Goal: Transaction & Acquisition: Purchase product/service

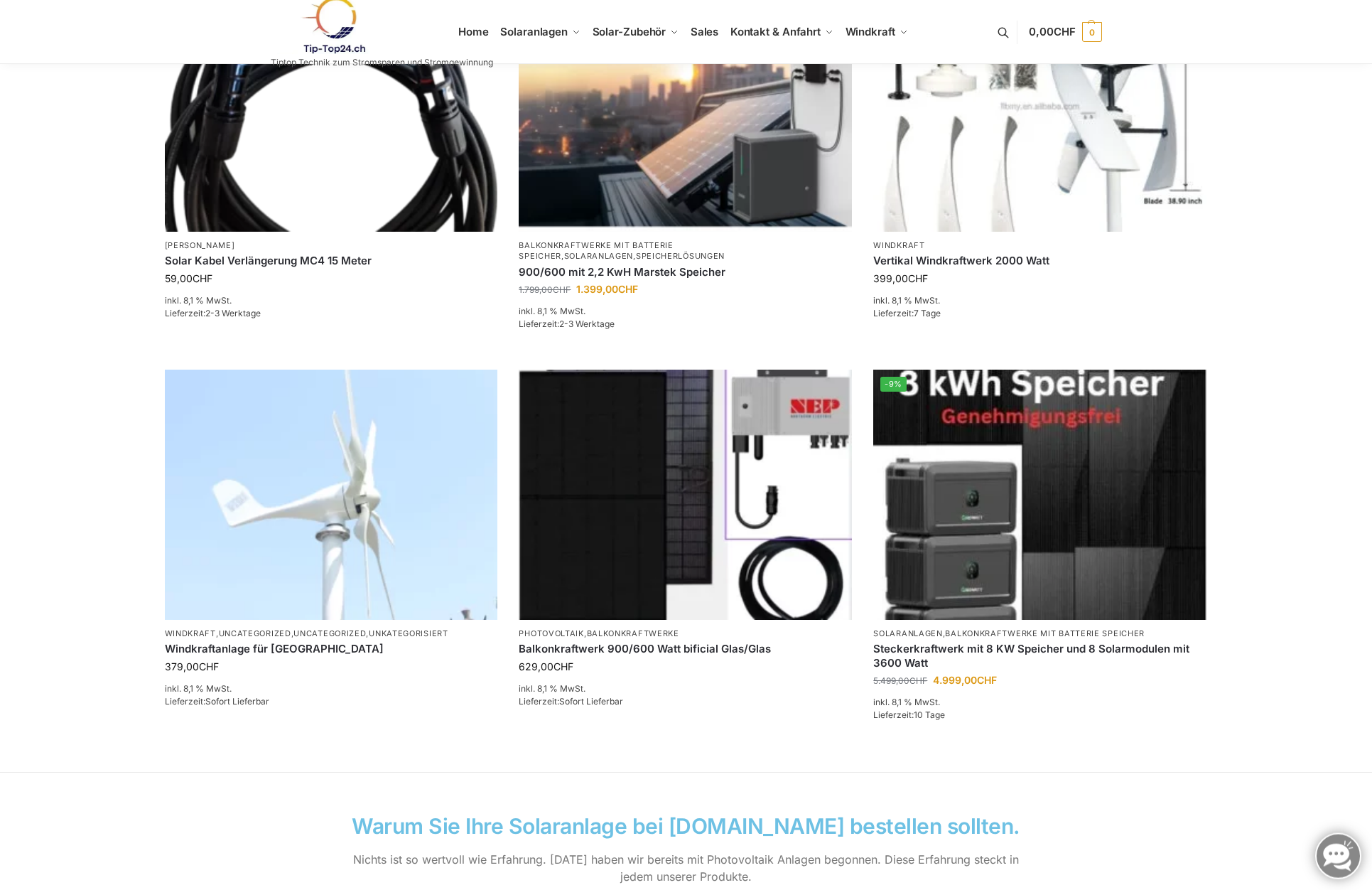
scroll to position [798, 0]
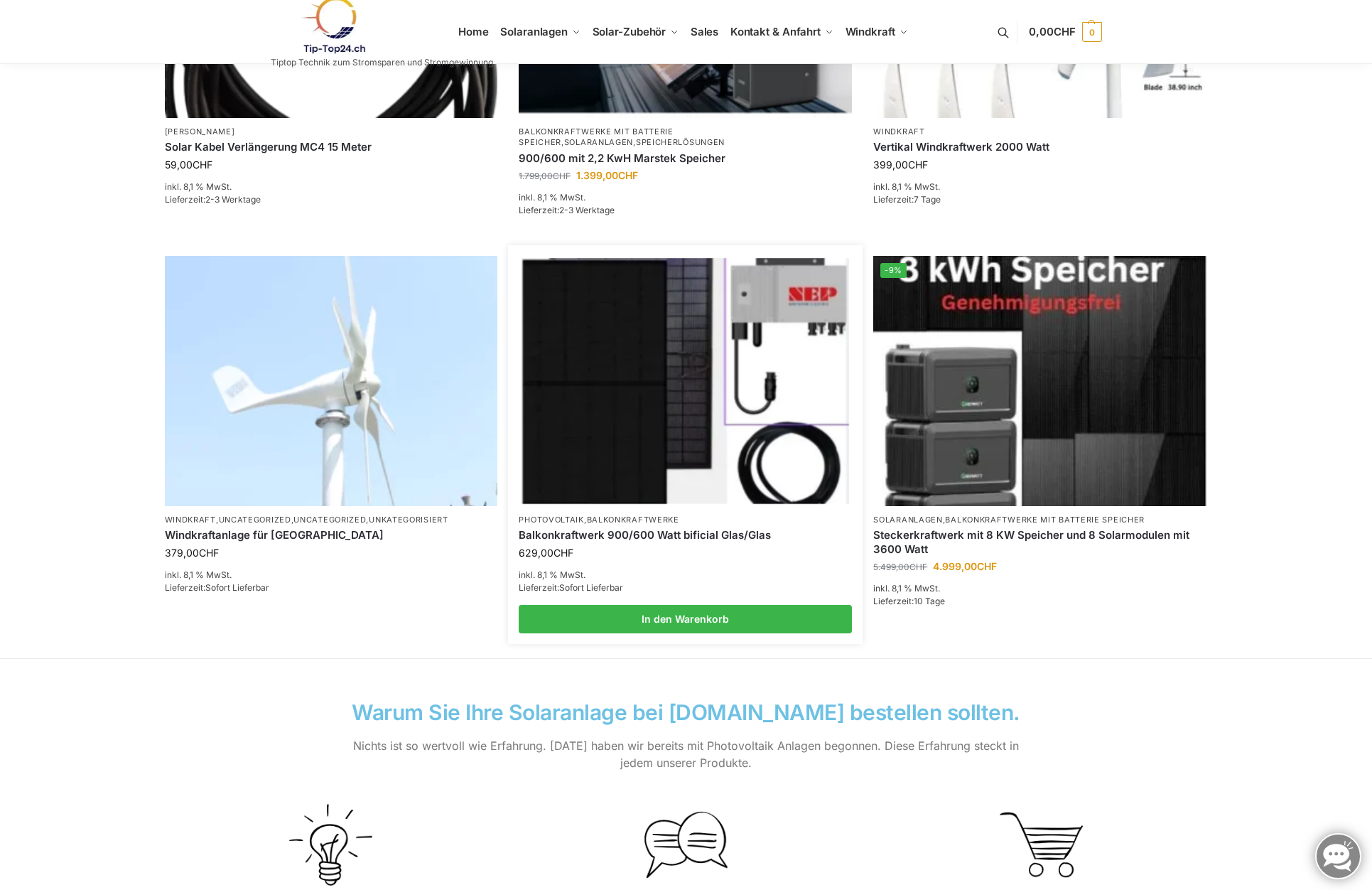
click at [649, 355] on img at bounding box center [686, 380] width 327 height 246
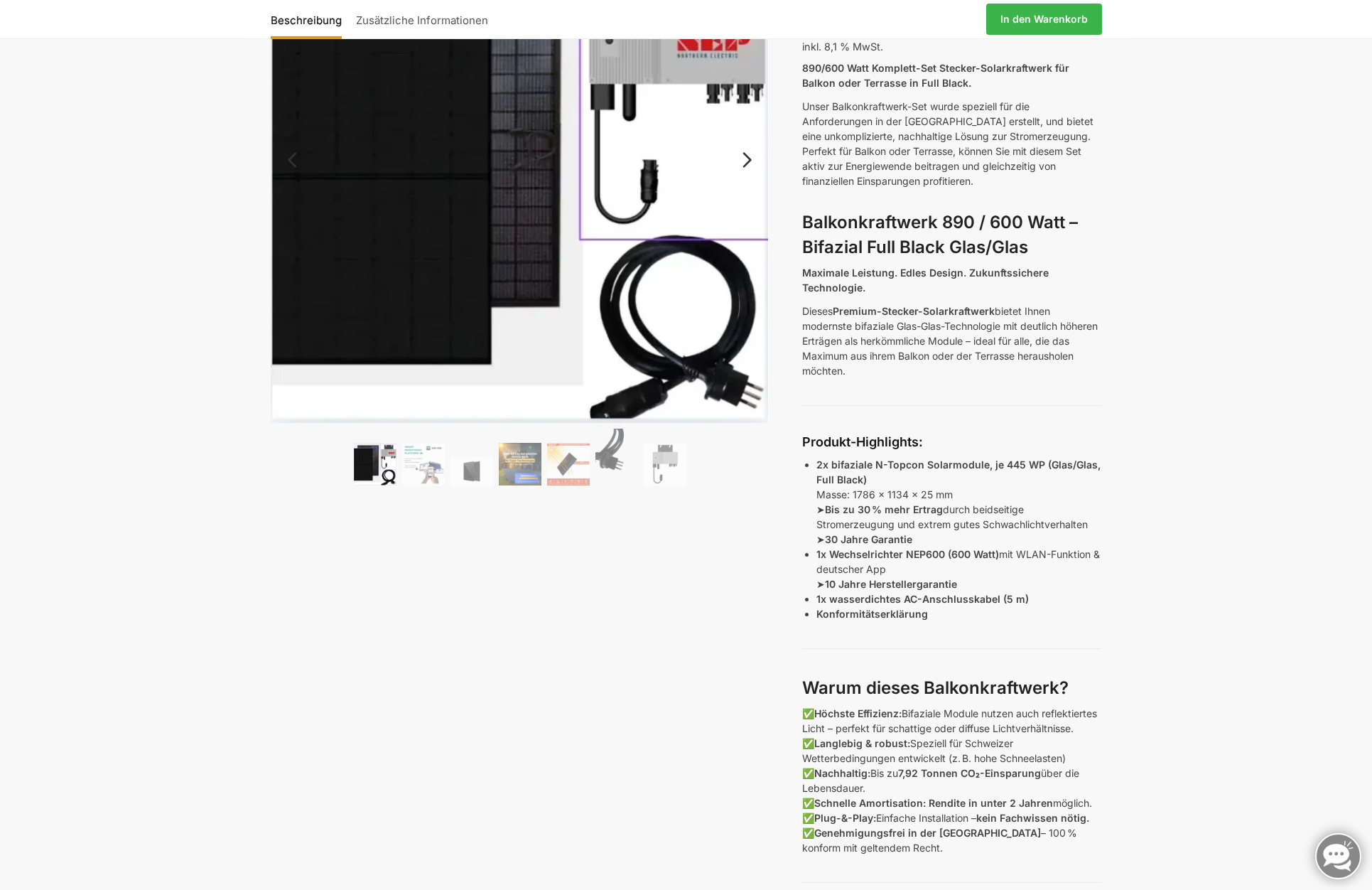
scroll to position [218, 0]
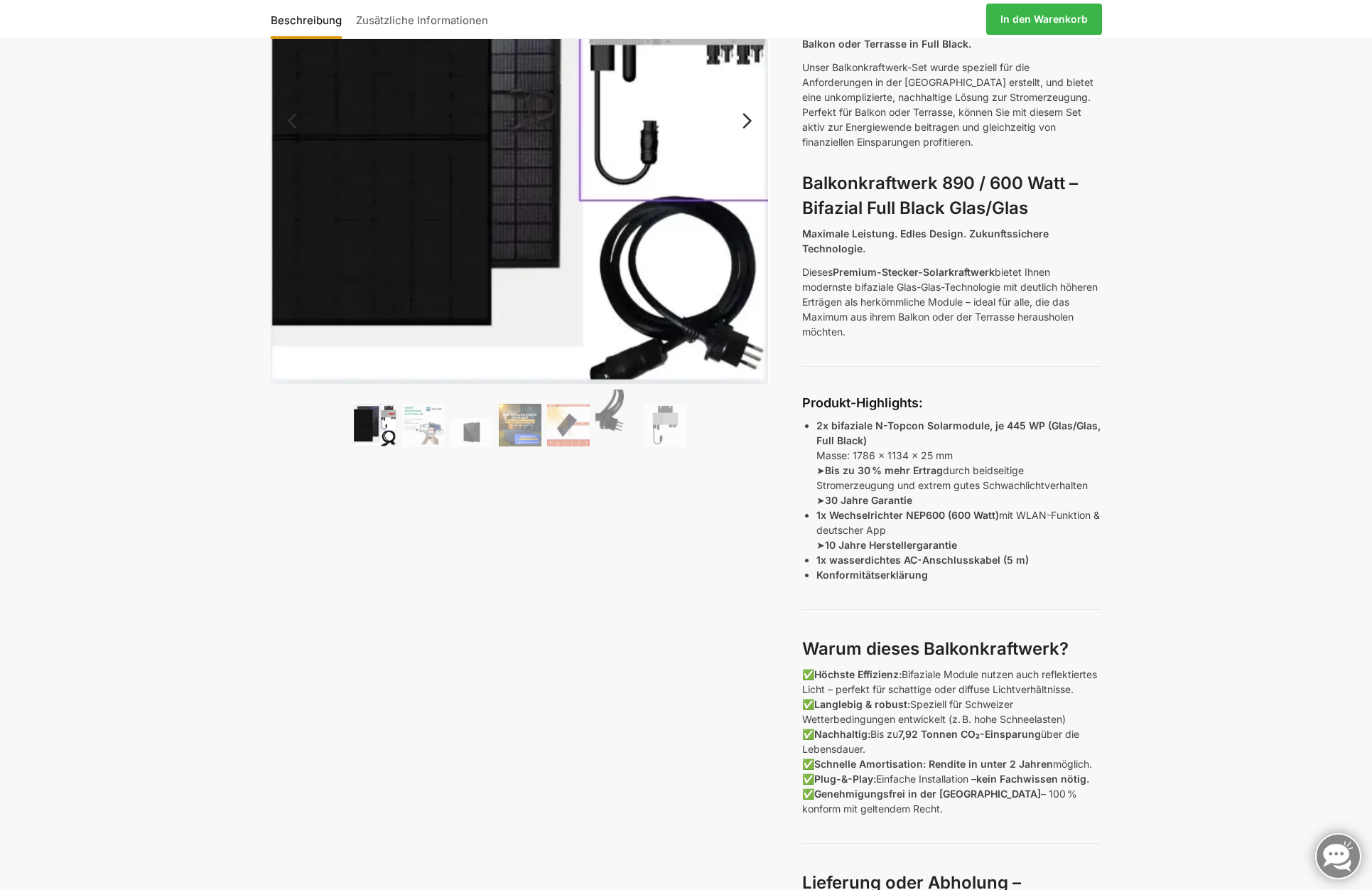
click at [363, 420] on img at bounding box center [375, 424] width 42 height 42
click at [751, 121] on link "Next" at bounding box center [745, 128] width 48 height 14
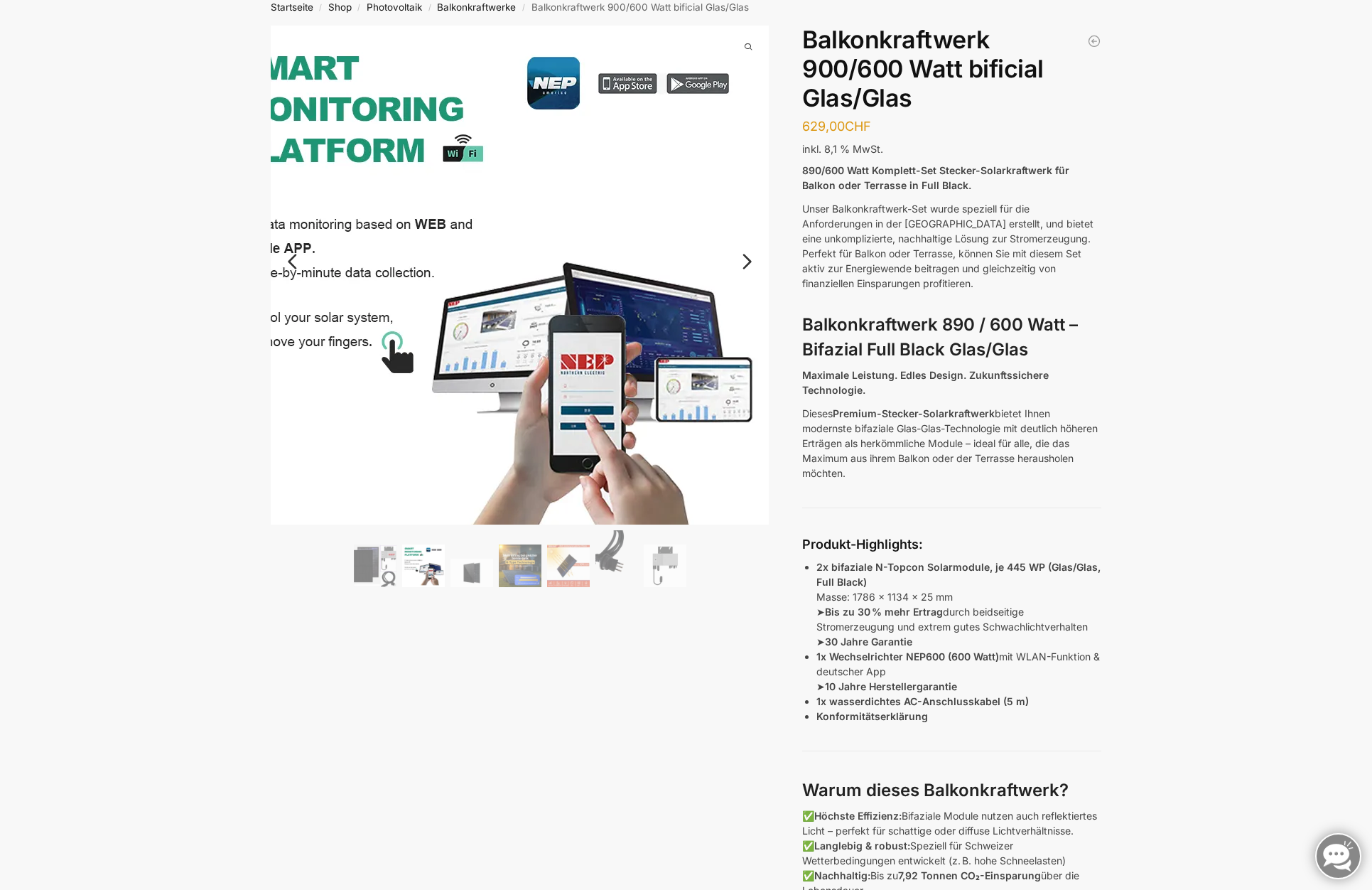
scroll to position [72, 0]
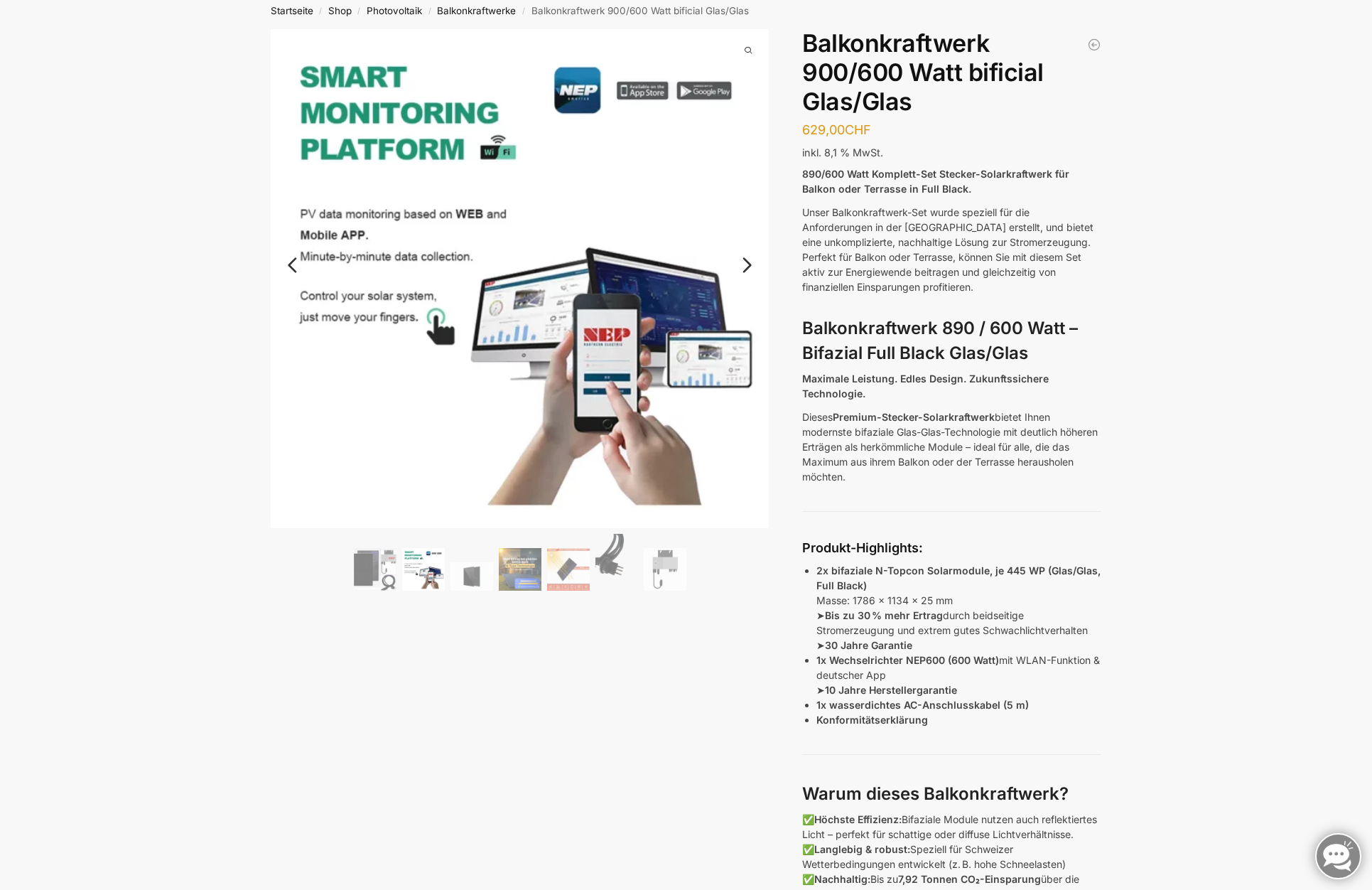
click at [749, 266] on link "Next" at bounding box center [745, 272] width 48 height 14
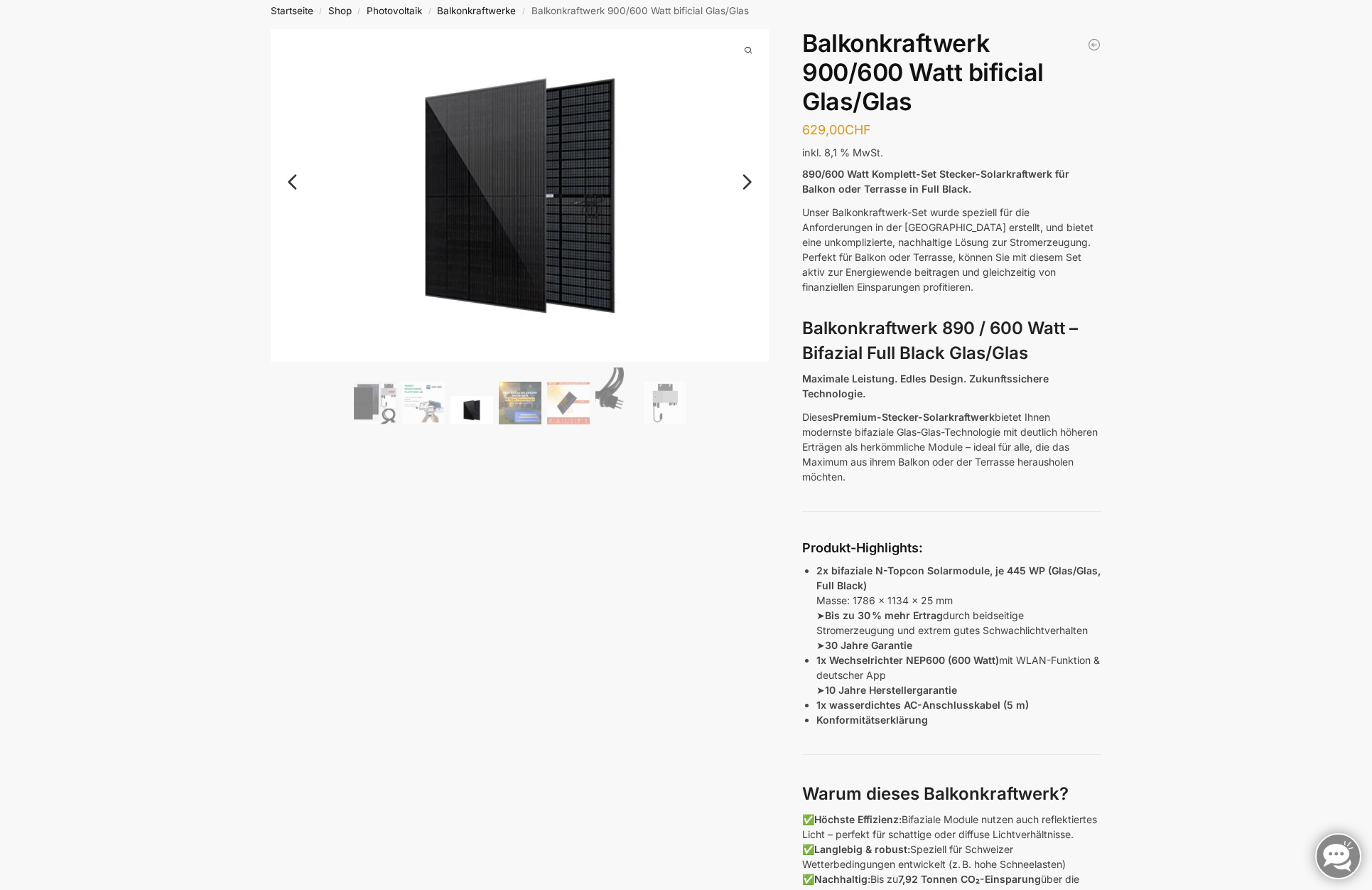
click at [753, 182] on link "Next" at bounding box center [745, 189] width 48 height 14
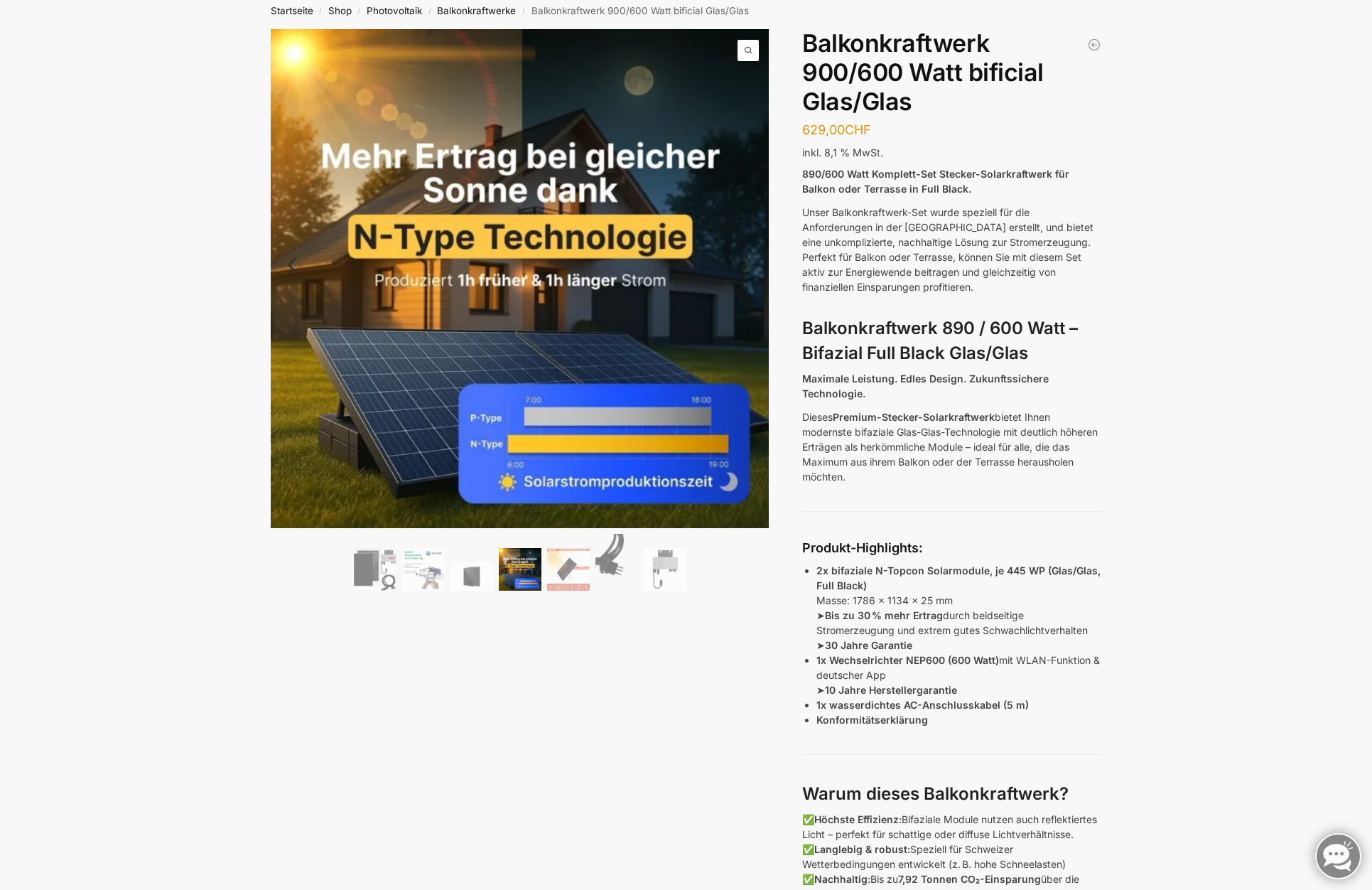
click at [750, 265] on link "Next" at bounding box center [745, 272] width 48 height 14
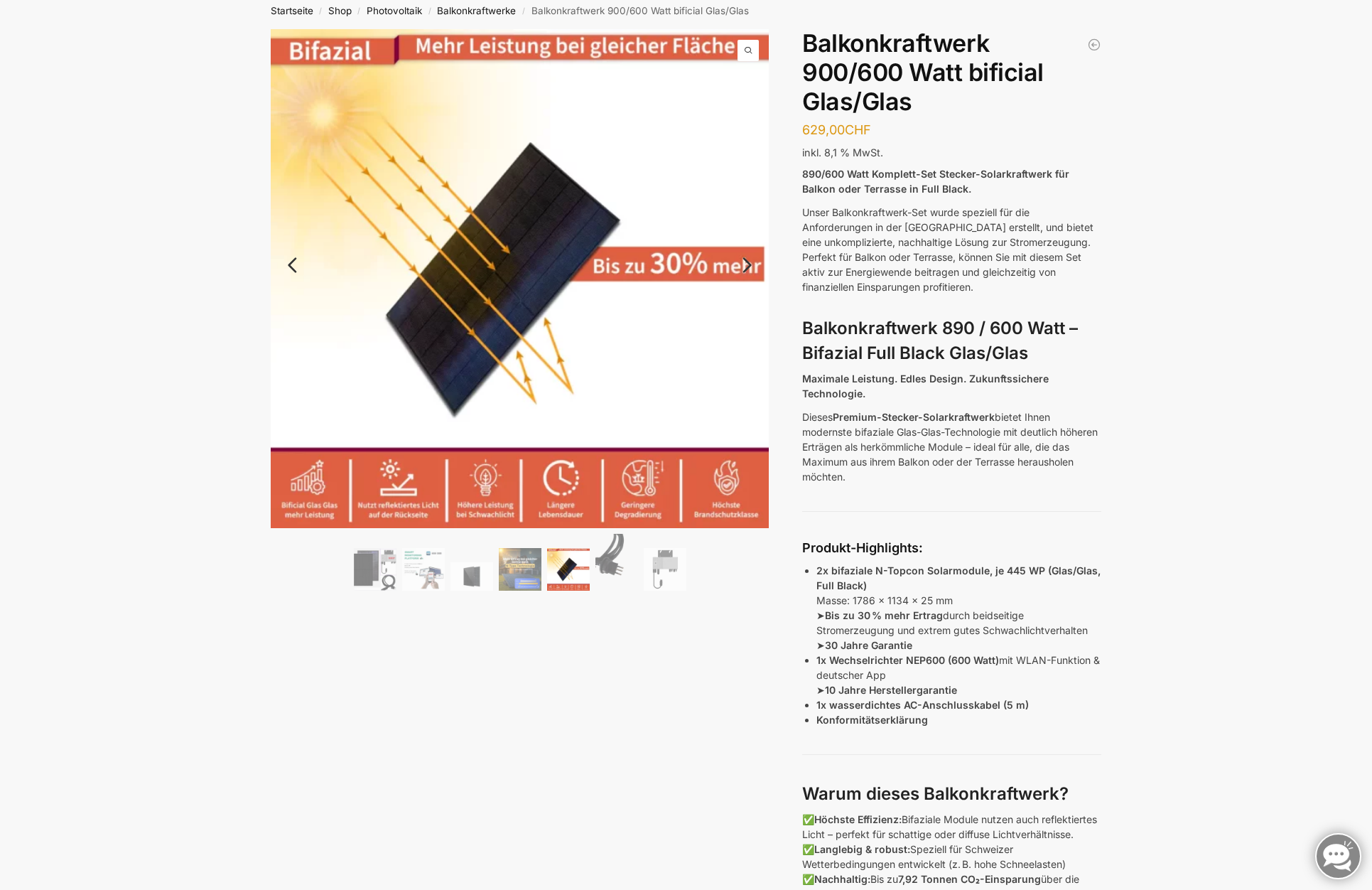
click at [750, 265] on link "Next" at bounding box center [745, 272] width 48 height 14
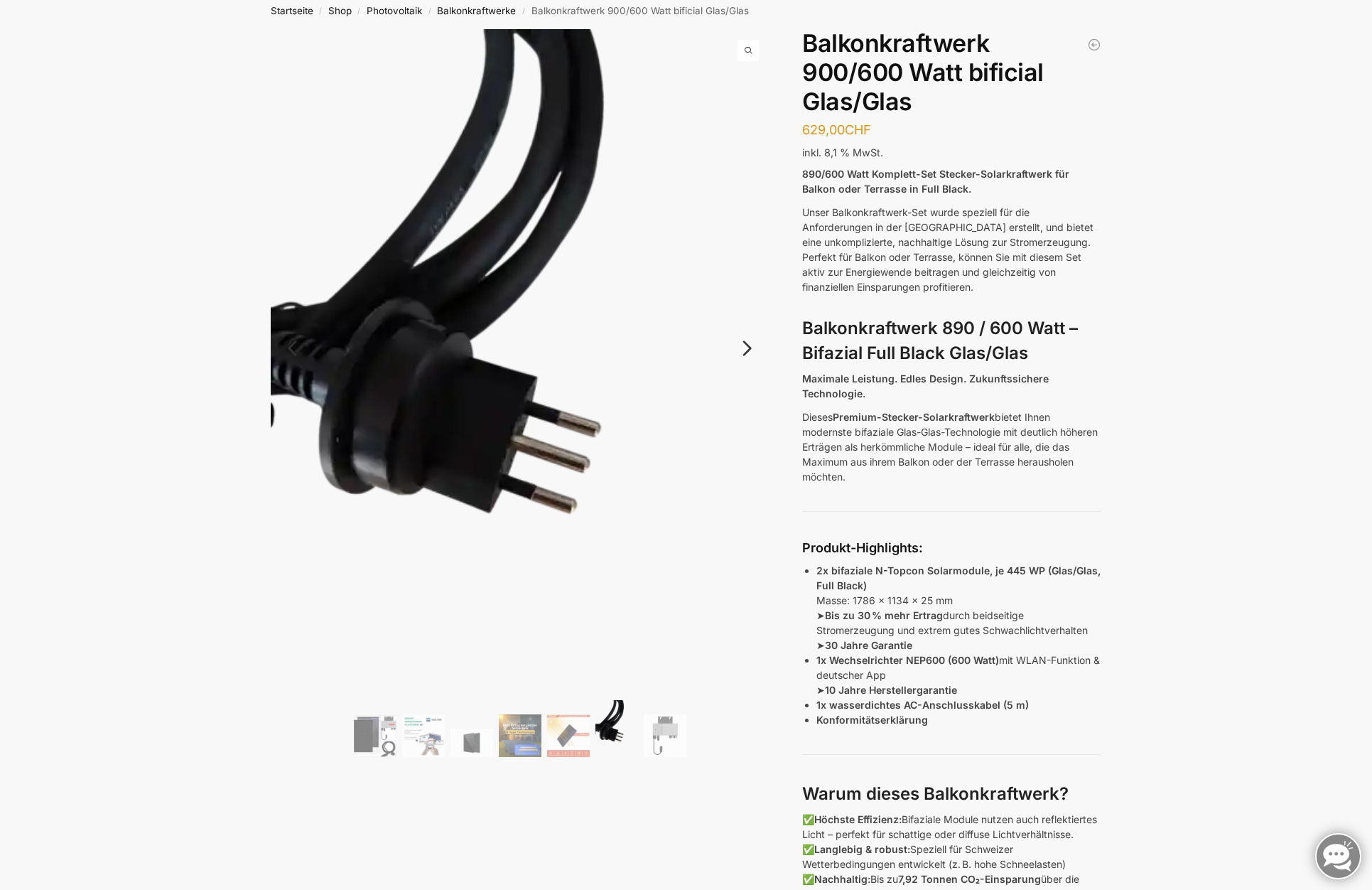
click at [750, 264] on img at bounding box center [520, 361] width 499 height 664
drag, startPoint x: 749, startPoint y: 366, endPoint x: 749, endPoint y: 357, distance: 9.0
click at [749, 358] on img at bounding box center [520, 361] width 499 height 664
click at [749, 357] on link "Next" at bounding box center [745, 355] width 48 height 14
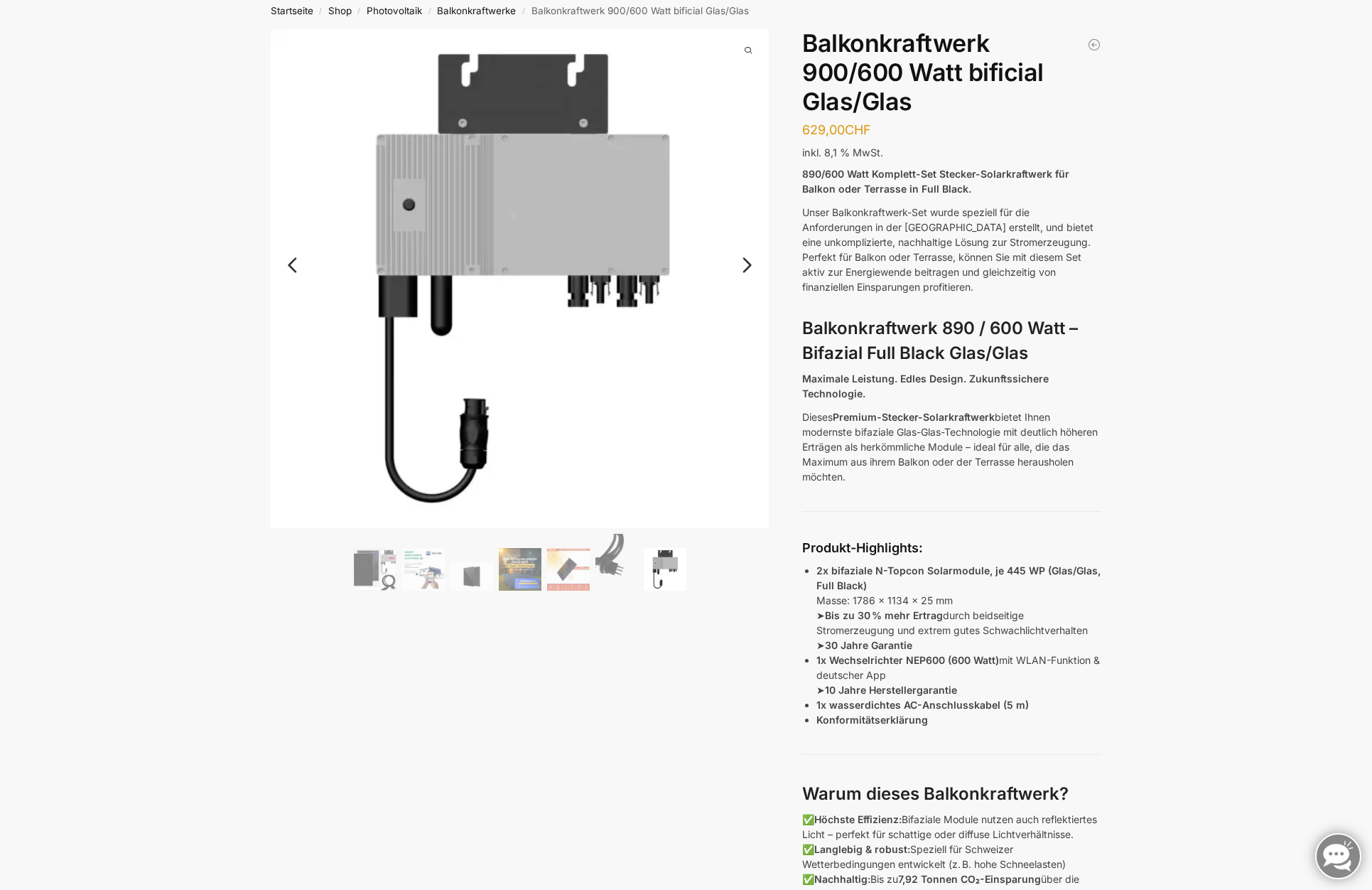
click at [295, 265] on link "Previous" at bounding box center [305, 272] width 69 height 14
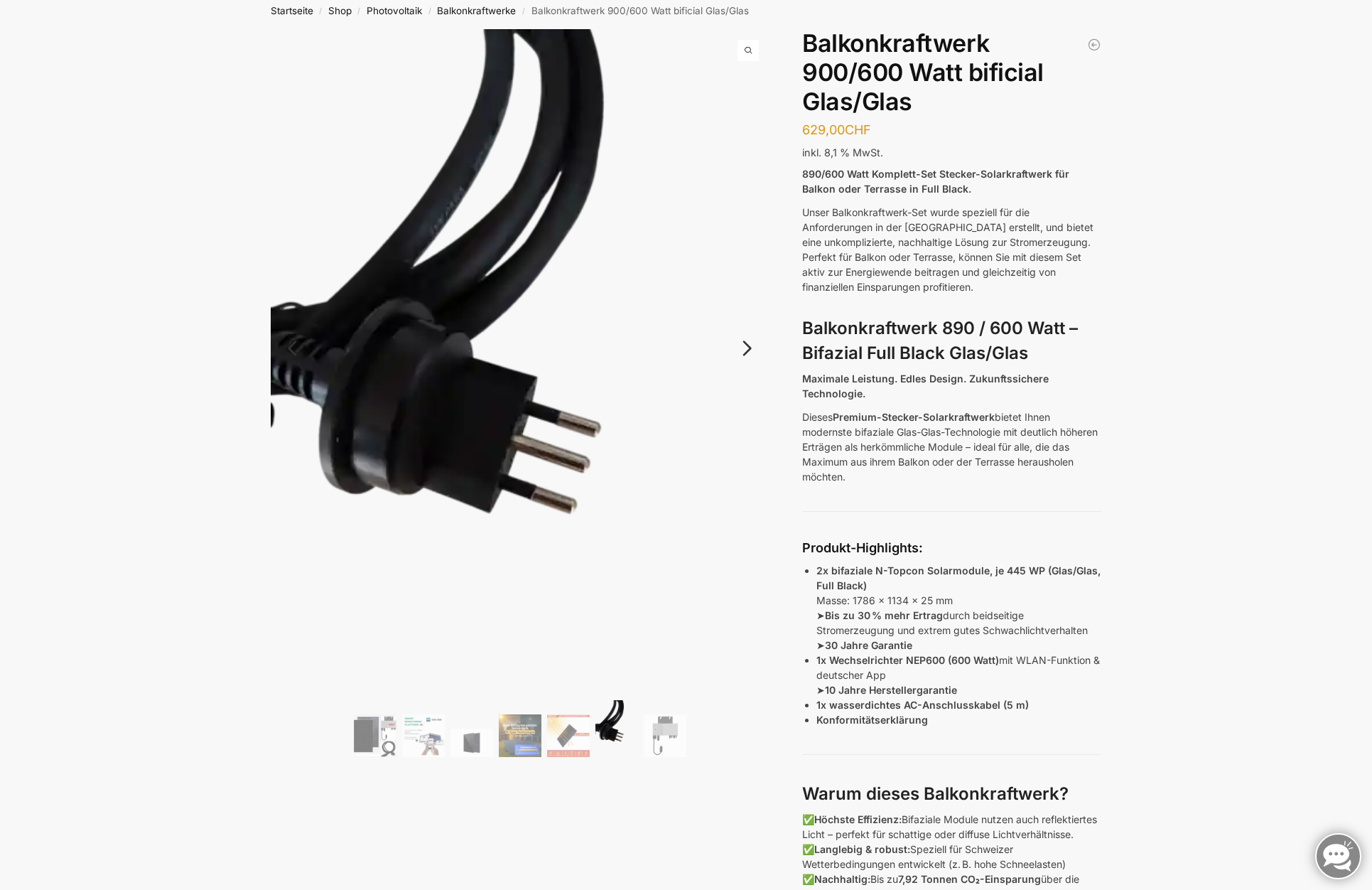
click at [295, 265] on img at bounding box center [520, 361] width 499 height 664
click at [289, 313] on img at bounding box center [520, 361] width 499 height 664
click at [736, 348] on link "Next" at bounding box center [745, 355] width 48 height 14
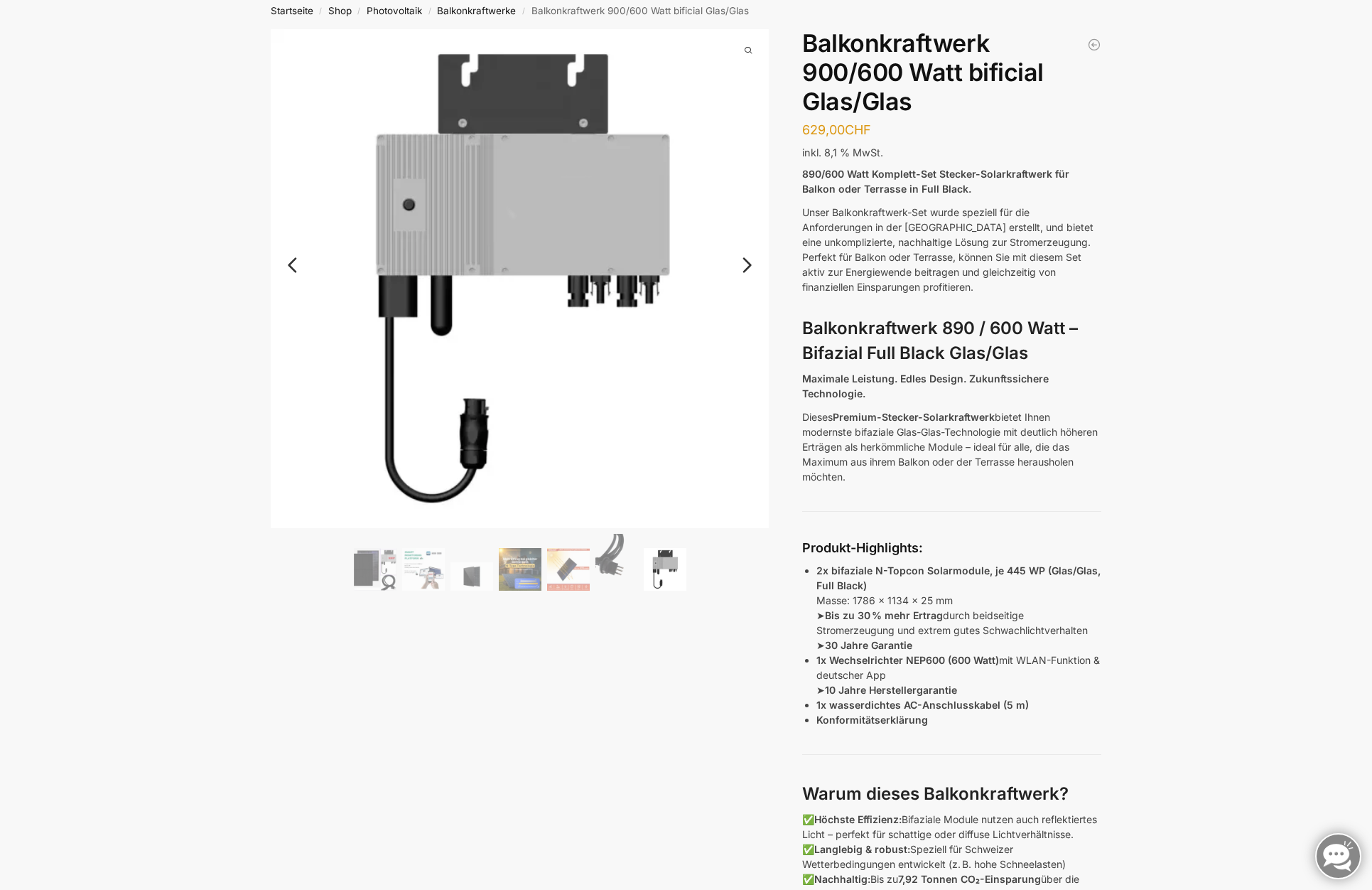
click at [736, 347] on img at bounding box center [555, 313] width 569 height 569
click at [747, 272] on link "Next" at bounding box center [745, 272] width 48 height 14
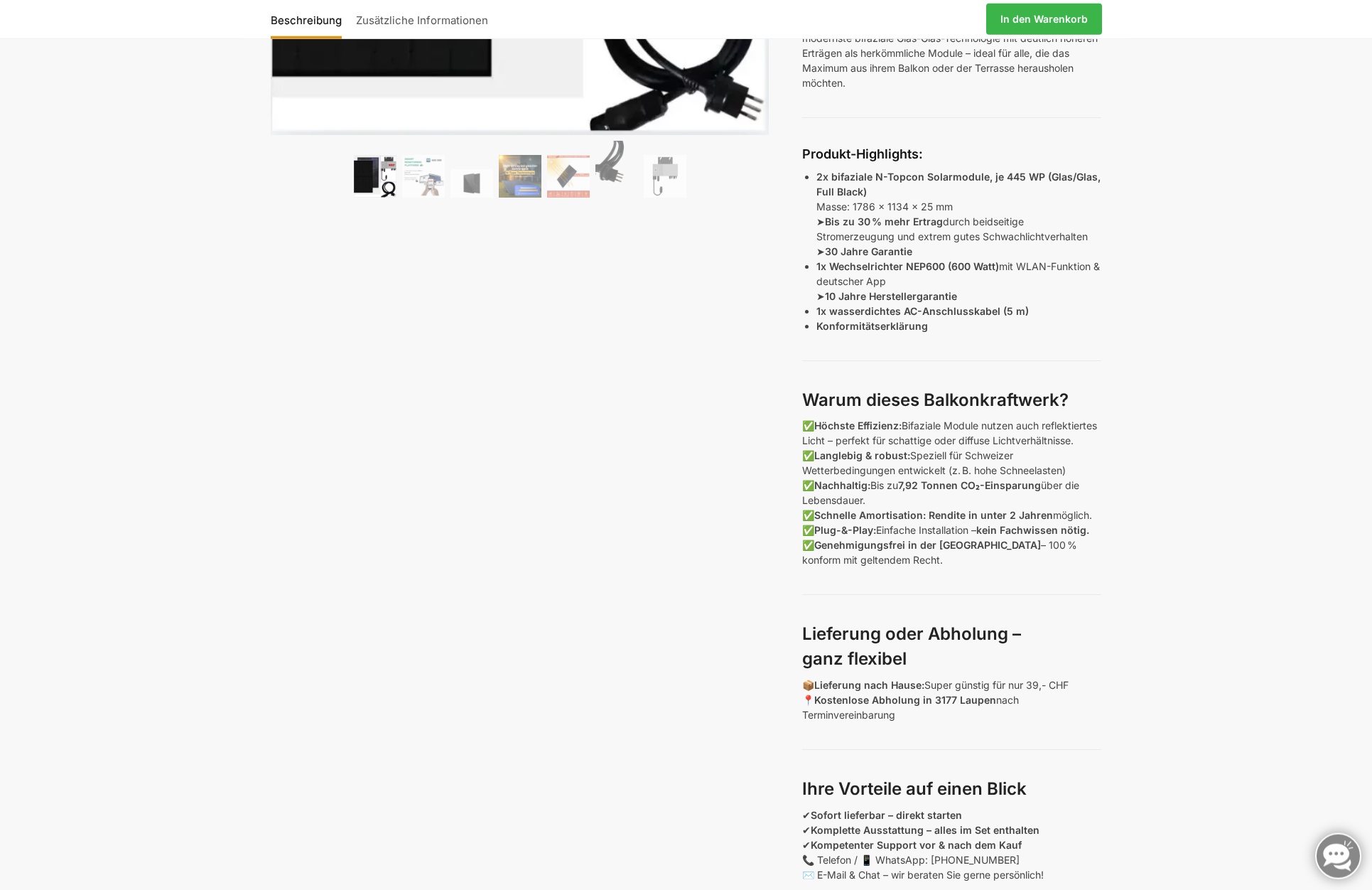
scroll to position [507, 0]
